Goal: Task Accomplishment & Management: Complete application form

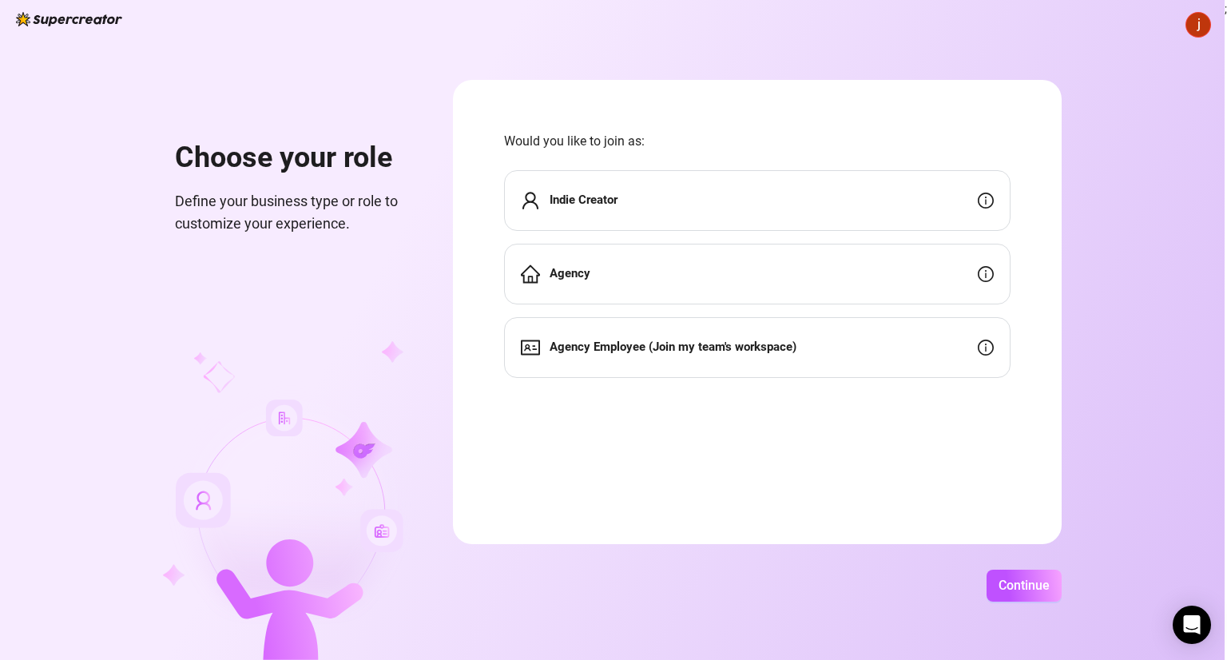
click at [713, 280] on div "Agency" at bounding box center [757, 274] width 506 height 61
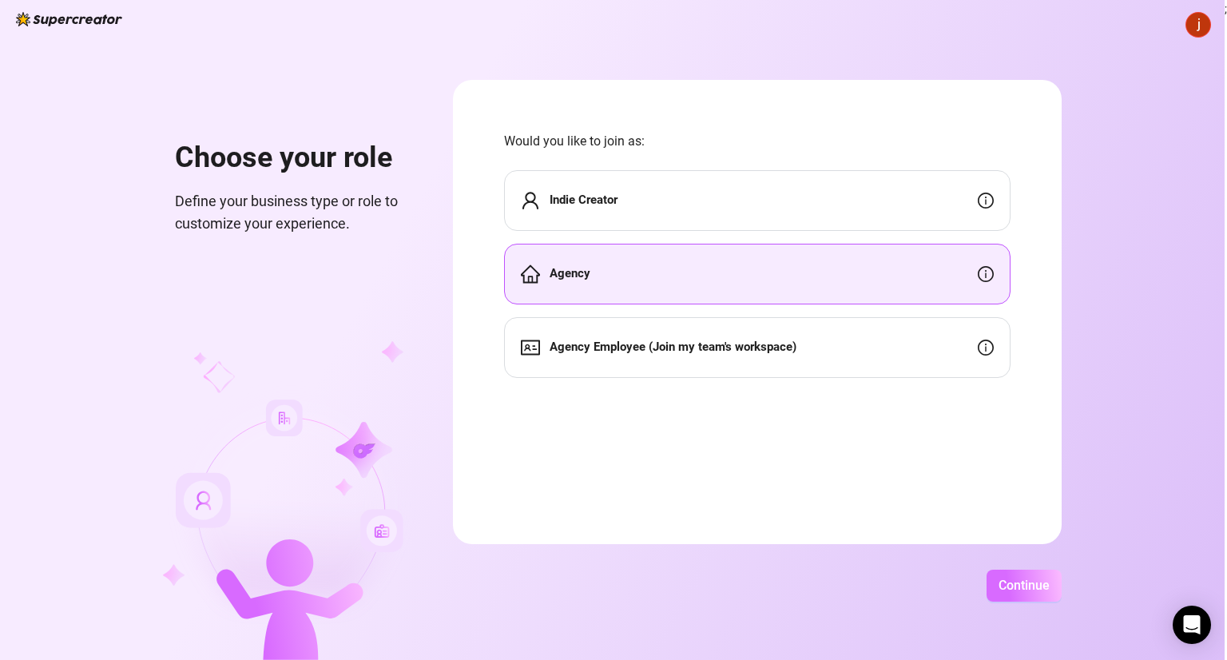
click at [997, 572] on button "Continue" at bounding box center [1024, 586] width 75 height 32
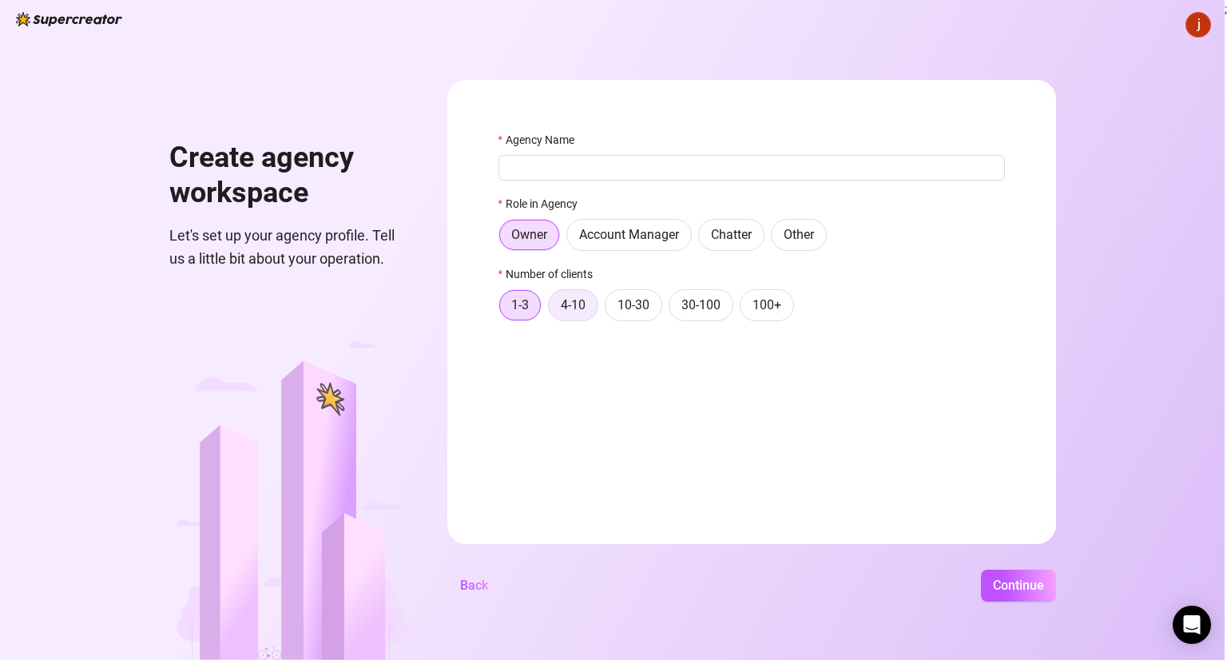
click at [570, 307] on span "4-10" at bounding box center [573, 304] width 25 height 15
click at [553, 309] on input "4-10" at bounding box center [553, 309] width 0 height 0
click at [511, 301] on span "1-3" at bounding box center [520, 304] width 18 height 15
click at [503, 309] on input "1-3" at bounding box center [503, 309] width 0 height 0
click at [1019, 586] on span "Continue" at bounding box center [1018, 585] width 51 height 15
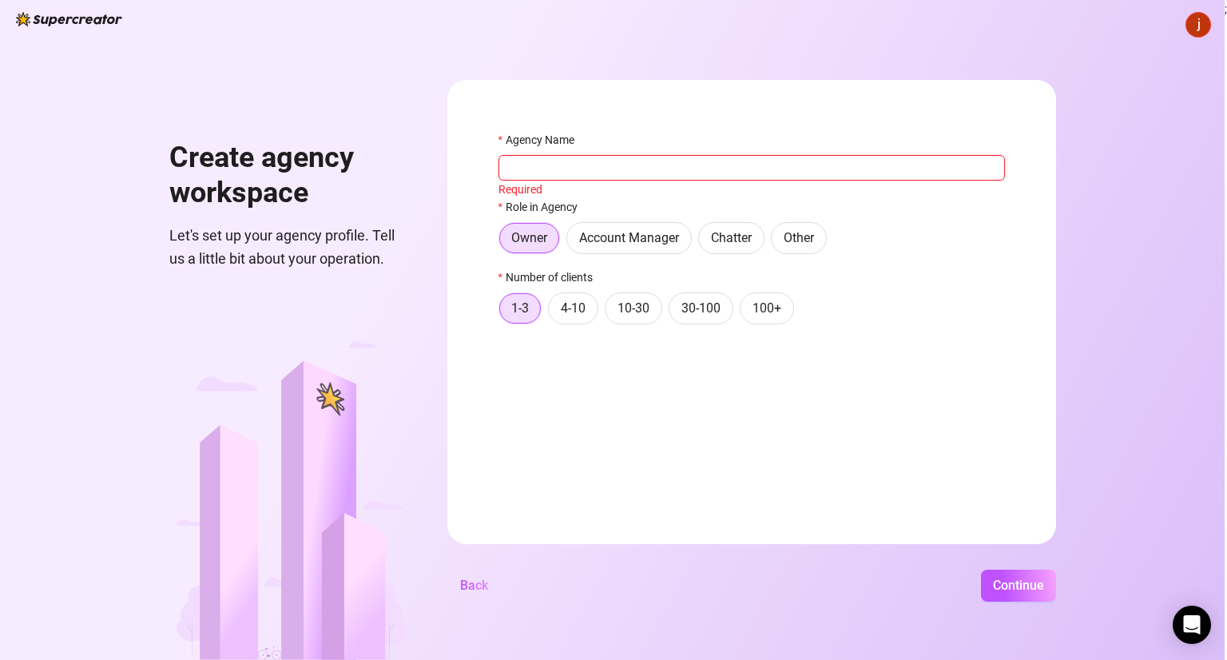
click at [620, 170] on input "Agency Name" at bounding box center [752, 168] width 506 height 26
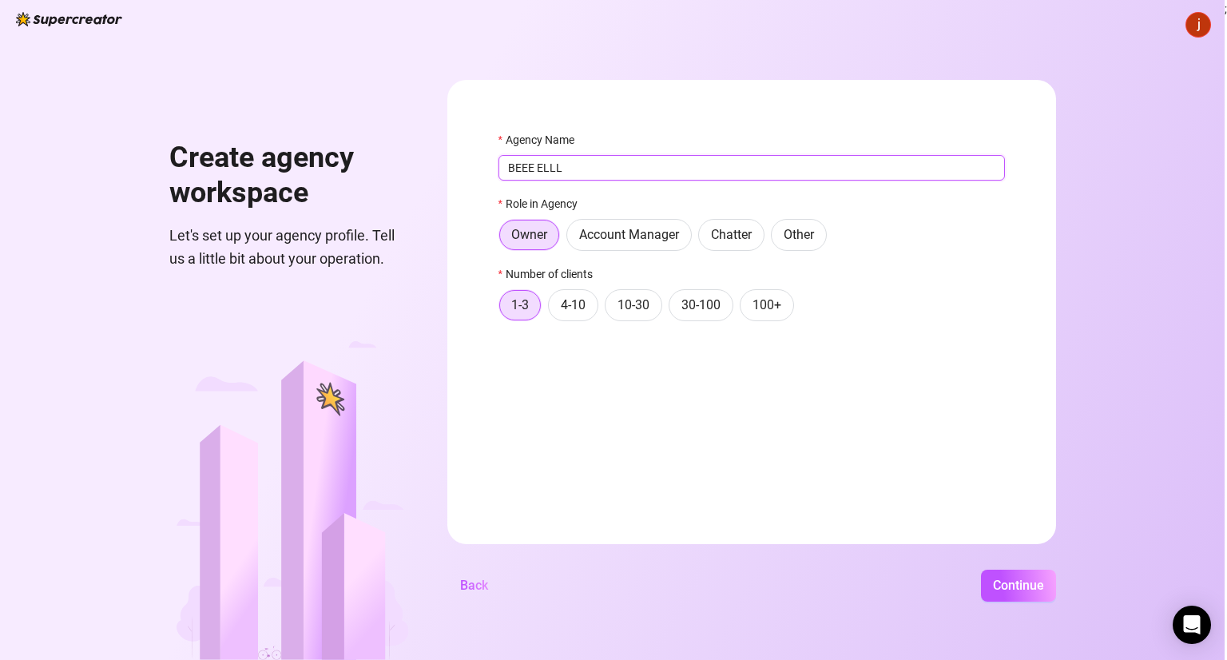
type input "BEEE ELLL"
click at [985, 564] on div "Create agency workspace Let's set up your agency profile. Tell us a little bit …" at bounding box center [612, 330] width 1225 height 660
click at [1010, 579] on span "Continue" at bounding box center [1018, 585] width 51 height 15
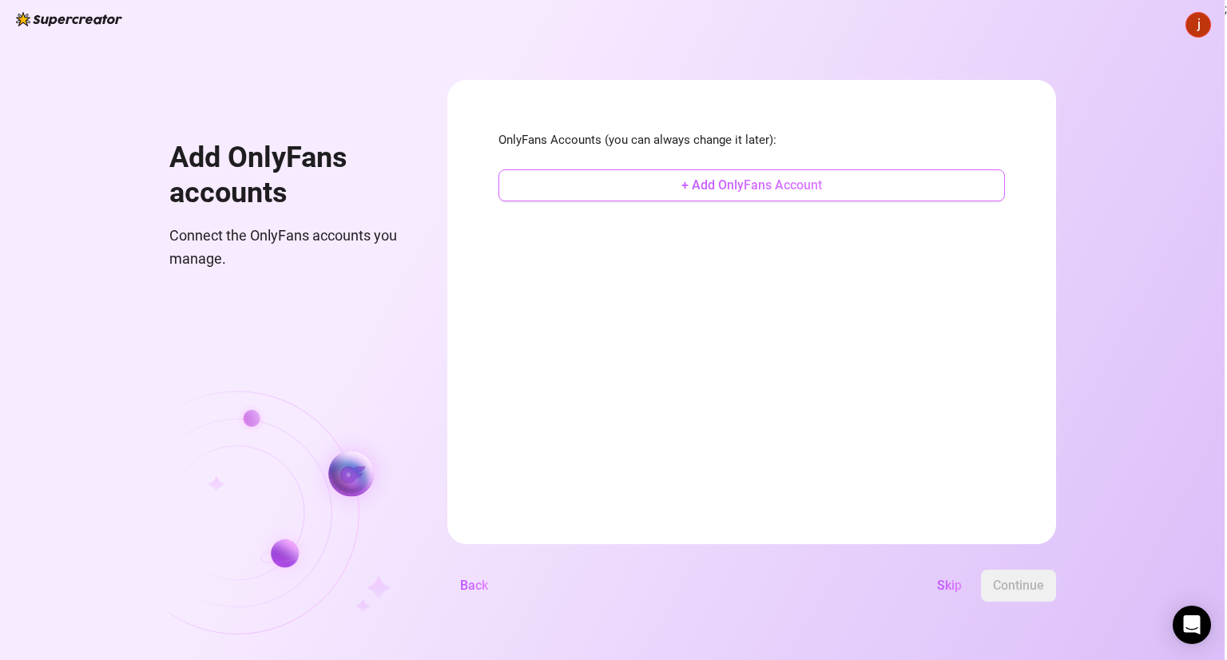
click at [744, 192] on span "+ Add OnlyFans Account" at bounding box center [751, 184] width 141 height 15
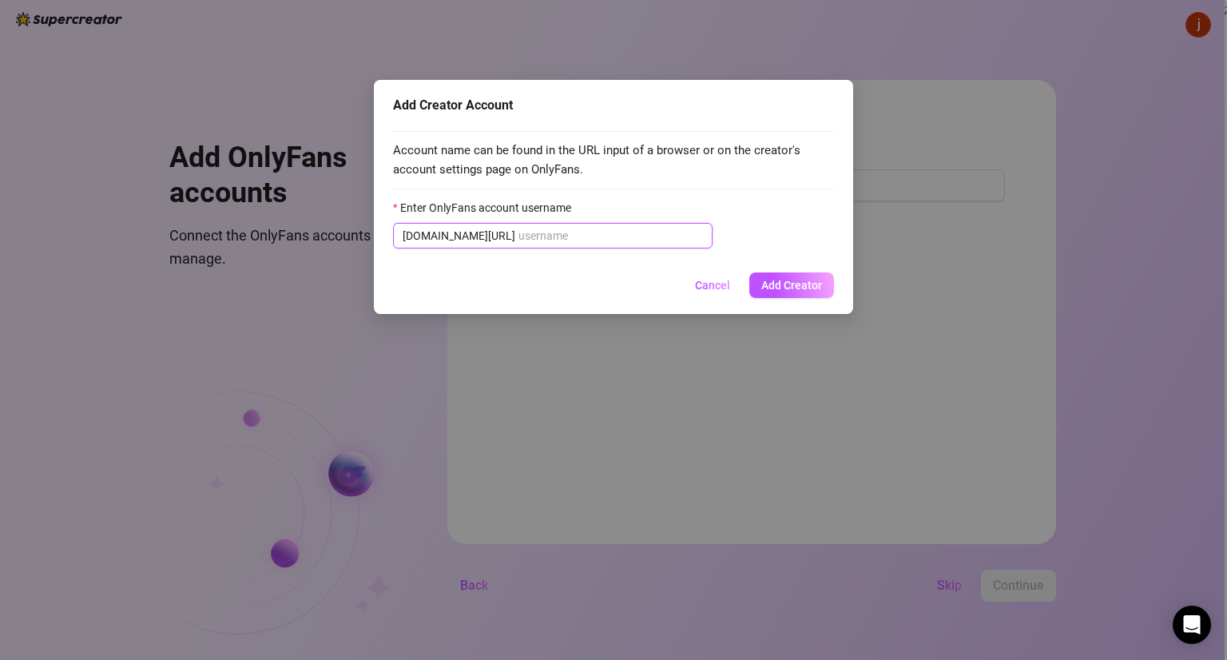
paste input "/miamaseratti"
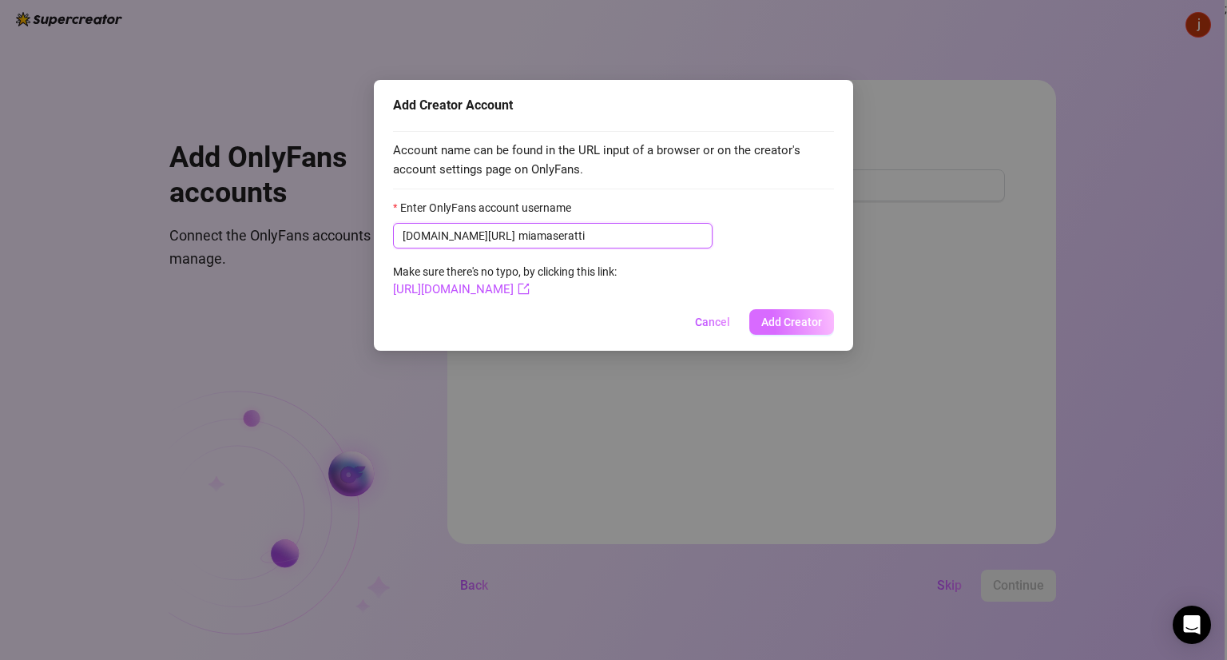
type input "miamaseratti"
click at [773, 317] on span "Add Creator" at bounding box center [791, 322] width 61 height 13
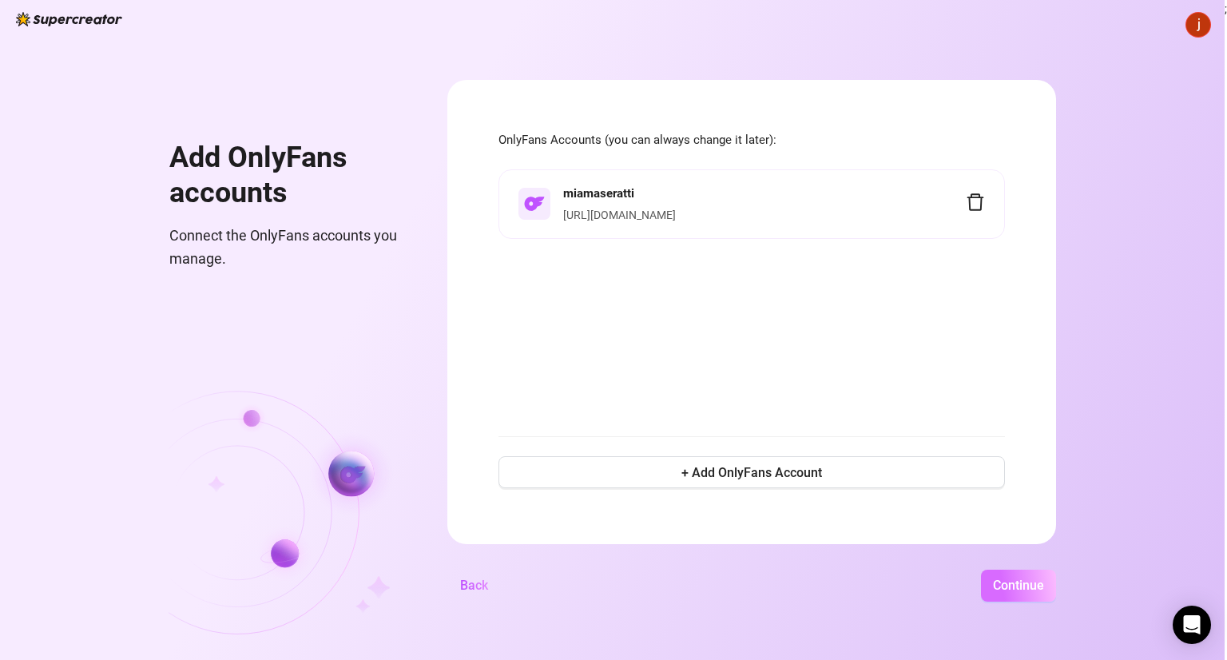
click at [1027, 578] on span "Continue" at bounding box center [1018, 585] width 51 height 15
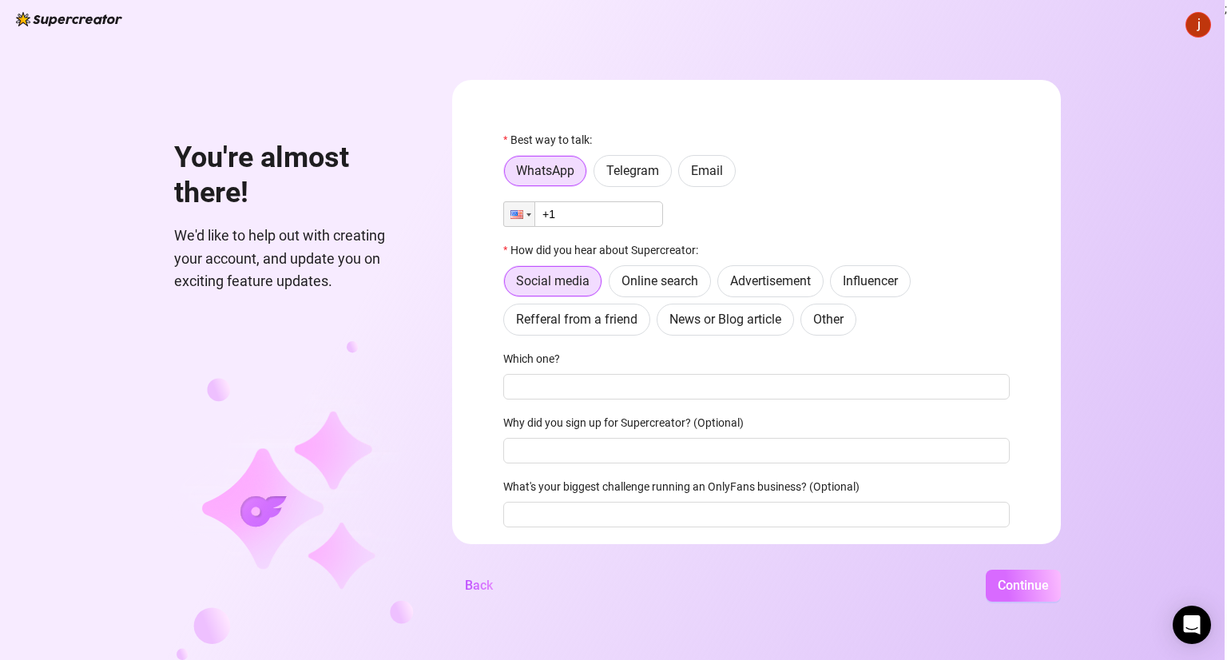
click at [1010, 580] on span "Continue" at bounding box center [1023, 585] width 51 height 15
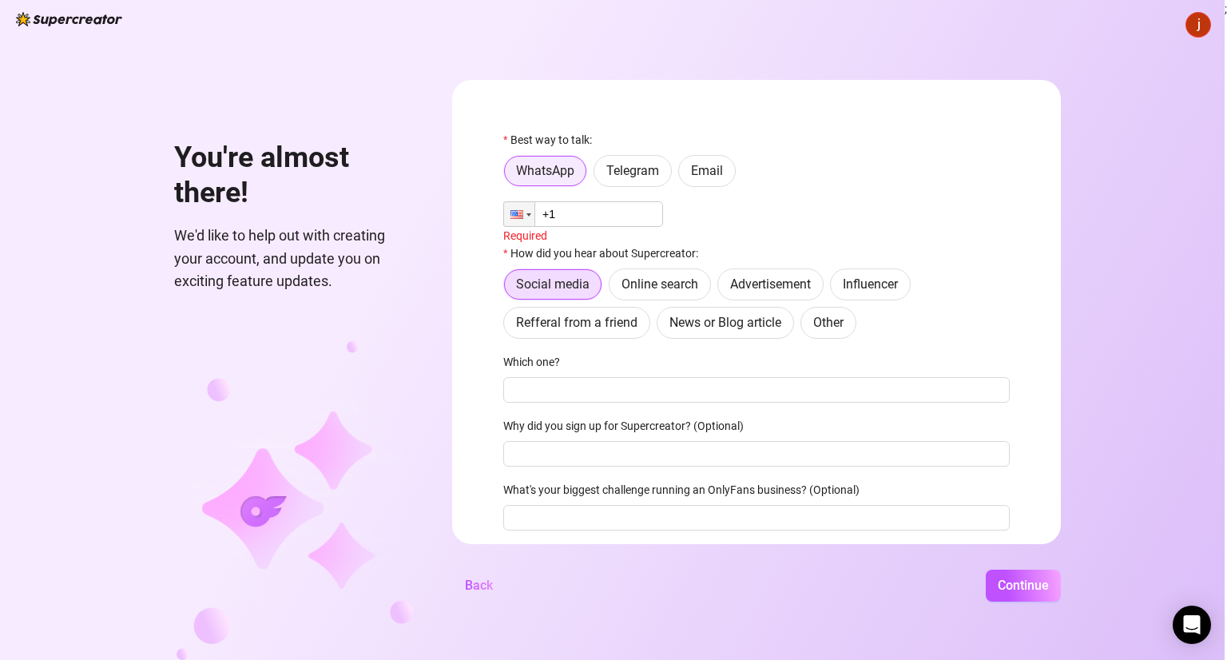
click at [546, 173] on span "WhatsApp" at bounding box center [545, 170] width 58 height 15
click at [509, 176] on input "WhatsApp" at bounding box center [509, 176] width 0 height 0
click at [542, 218] on input "+1" at bounding box center [583, 214] width 160 height 26
click at [511, 218] on div at bounding box center [516, 214] width 13 height 9
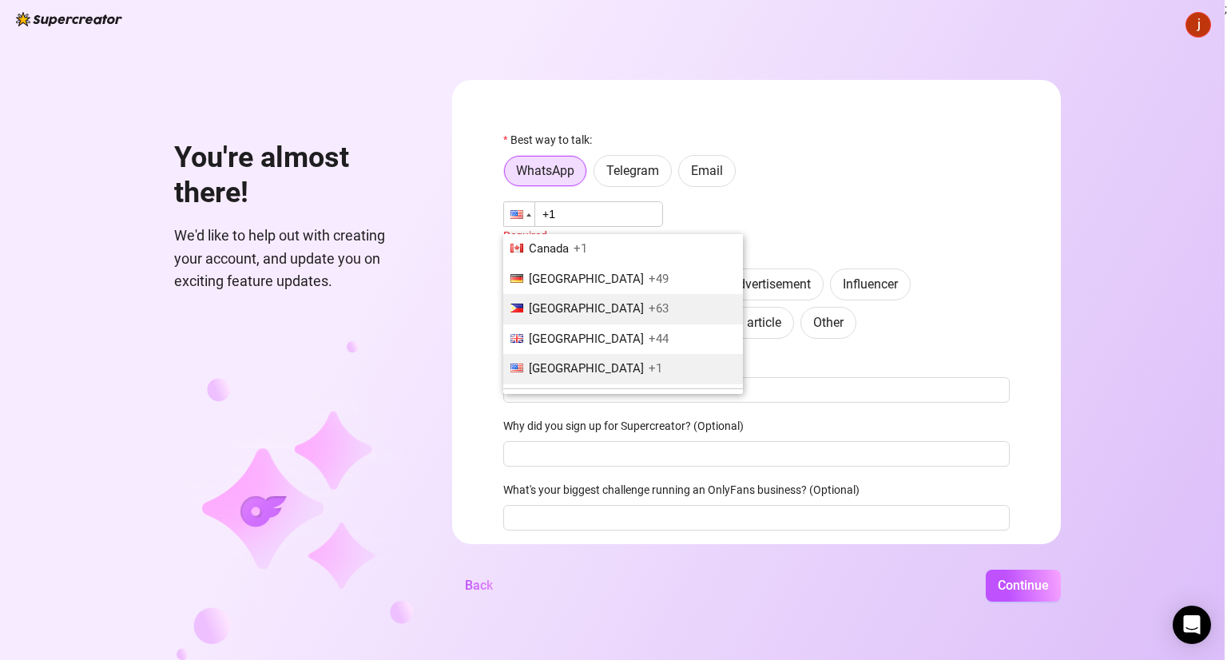
click at [558, 296] on li "Philippines +63" at bounding box center [623, 309] width 240 height 30
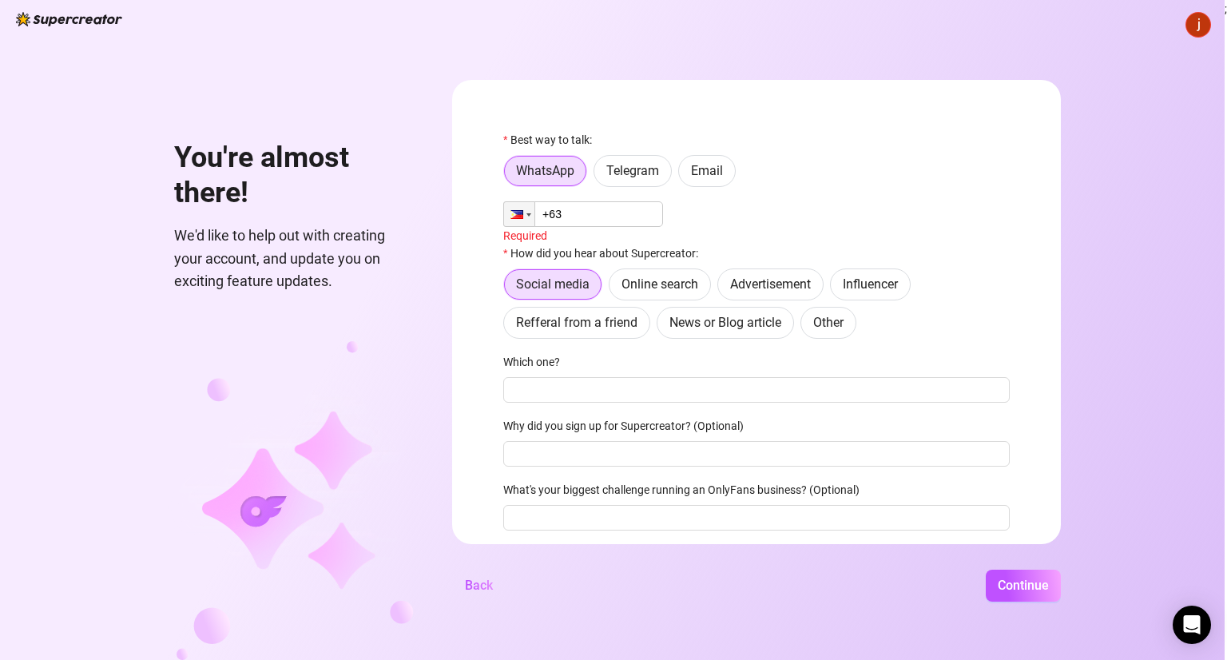
click at [587, 224] on input "+63" at bounding box center [583, 214] width 160 height 26
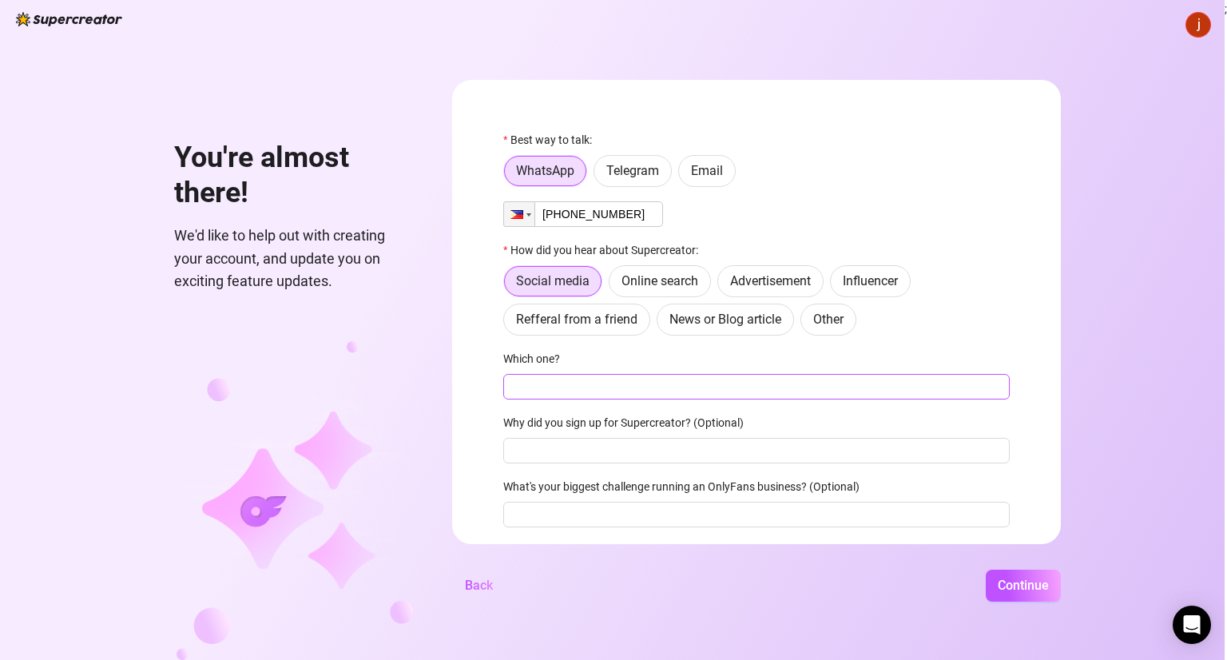
type input "[PHONE_NUMBER]"
click at [550, 378] on input "Which one?" at bounding box center [756, 387] width 506 height 26
type input "fb"
click at [582, 464] on div "Best way to talk: WhatsApp Telegram Email Phone [PHONE_NUMBER] How did you hear…" at bounding box center [756, 336] width 506 height 411
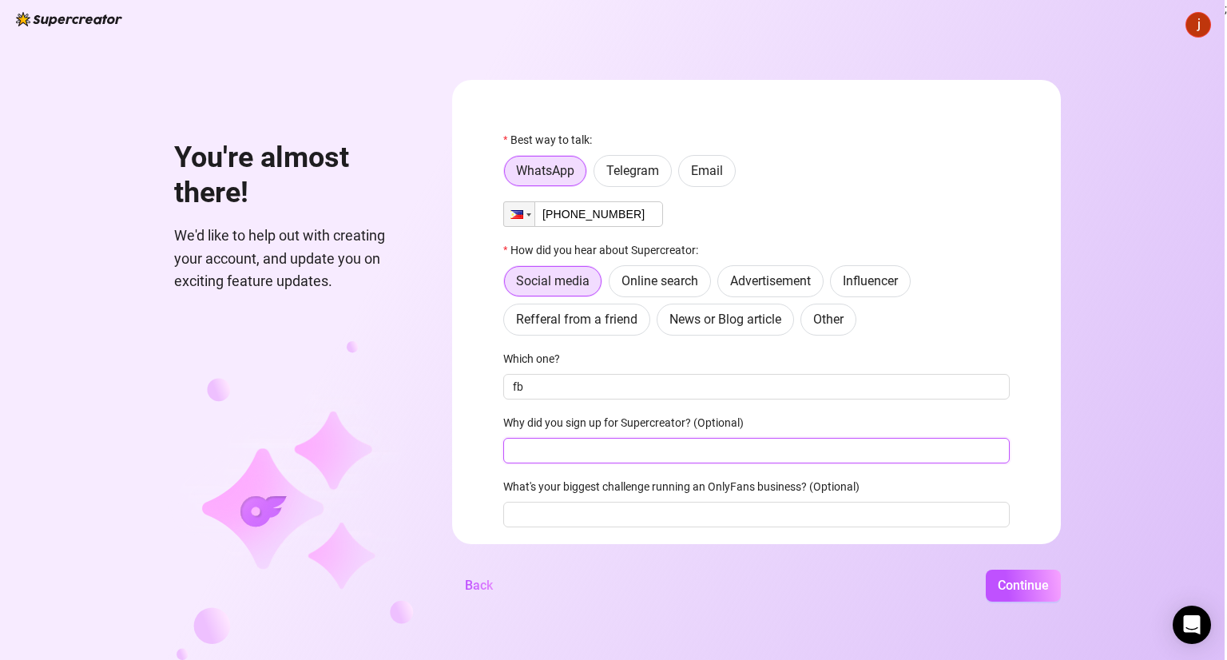
click at [626, 450] on input "Why did you sign up for Supercreator? (Optional)" at bounding box center [756, 451] width 506 height 26
type input "it would help us"
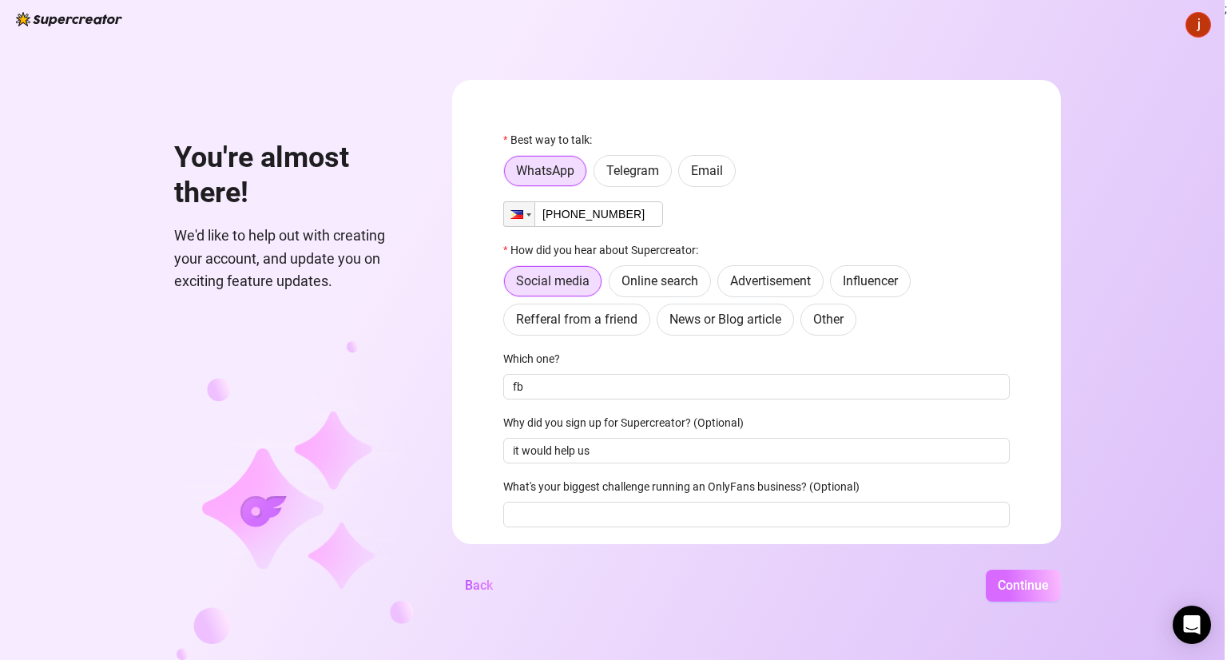
click at [1042, 586] on span "Continue" at bounding box center [1023, 585] width 51 height 15
